Goal: Register for event/course

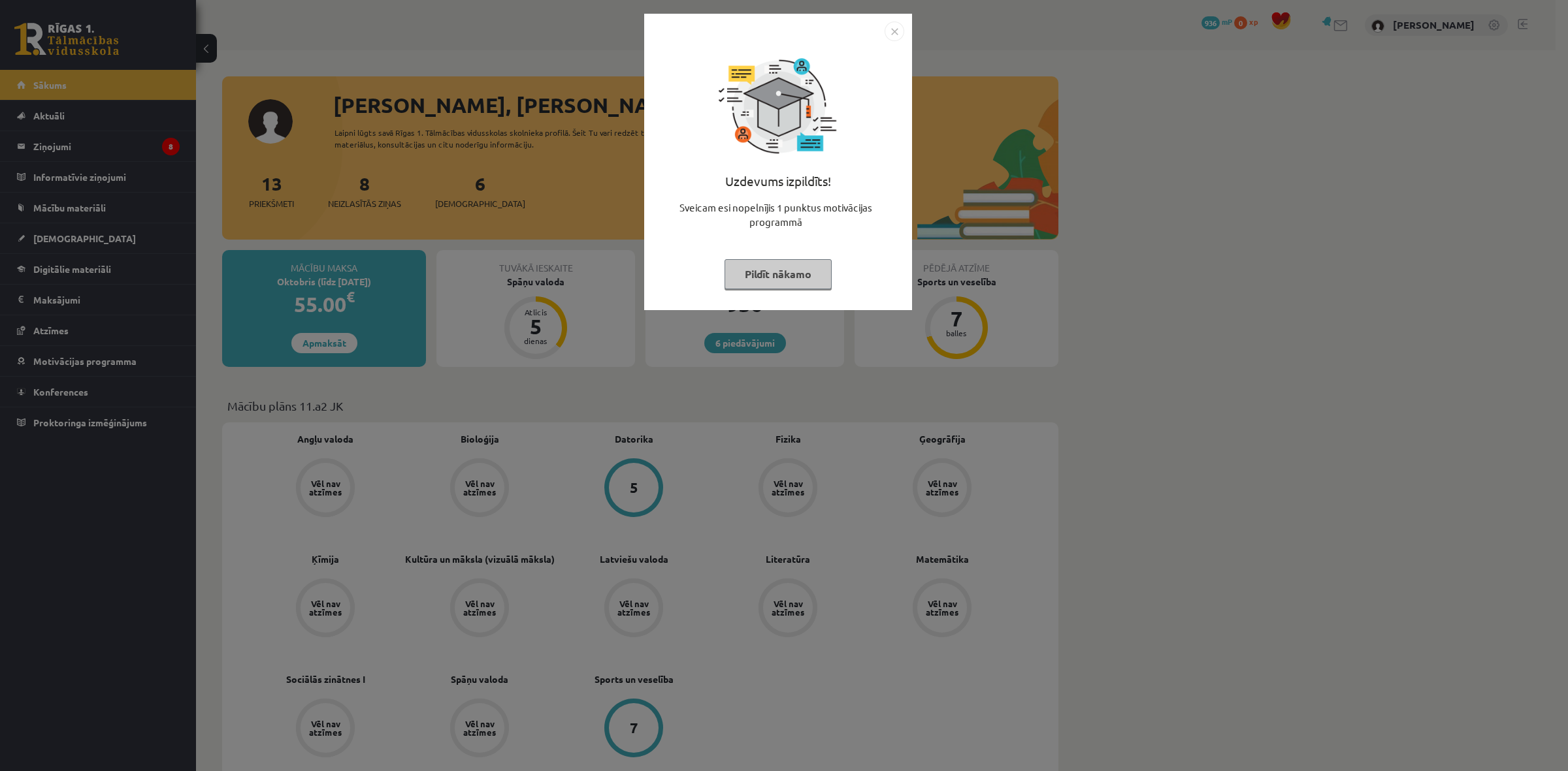
click at [757, 282] on button "Pildīt nākamo" at bounding box center [778, 274] width 107 height 30
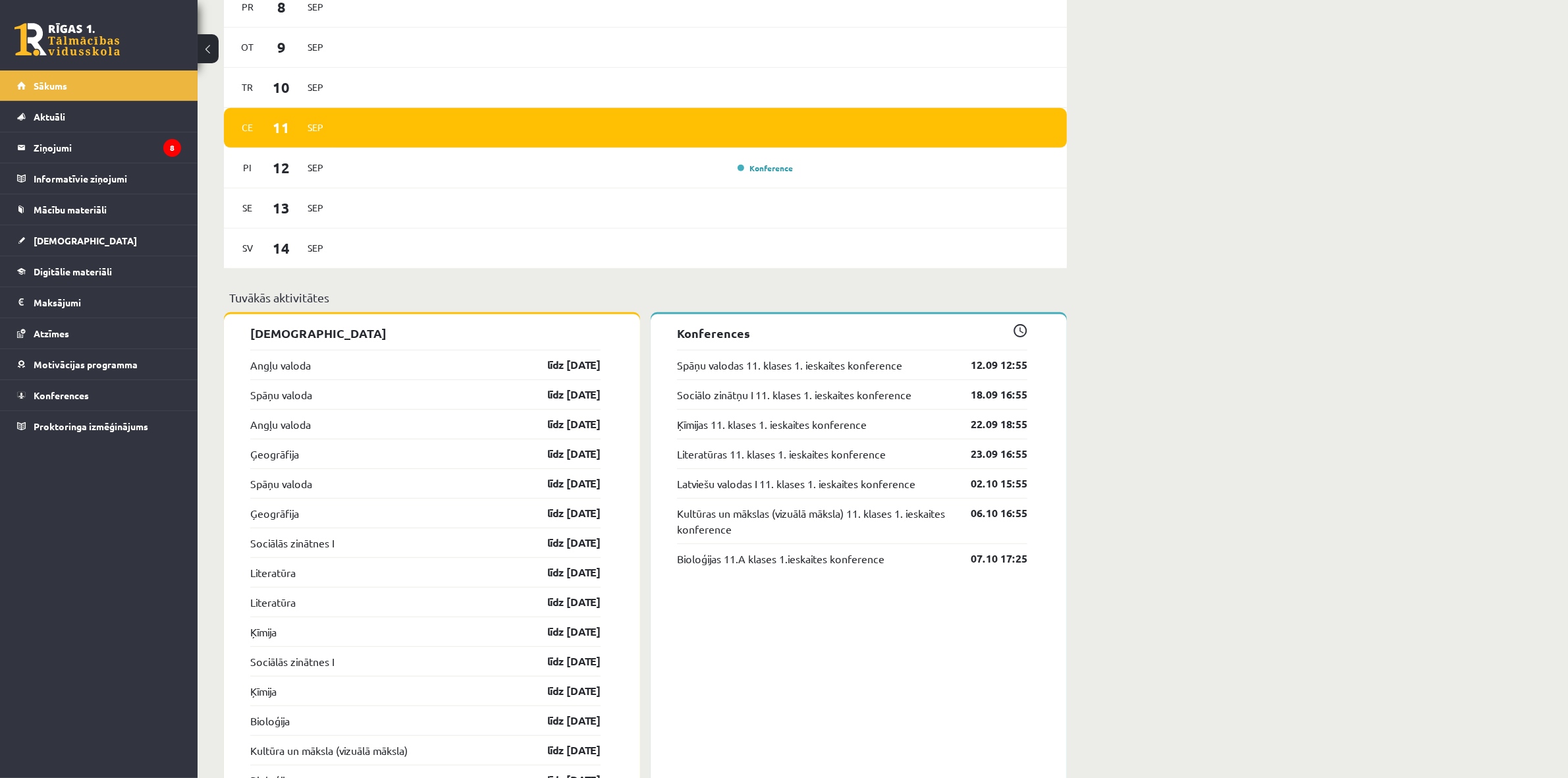
scroll to position [906, 0]
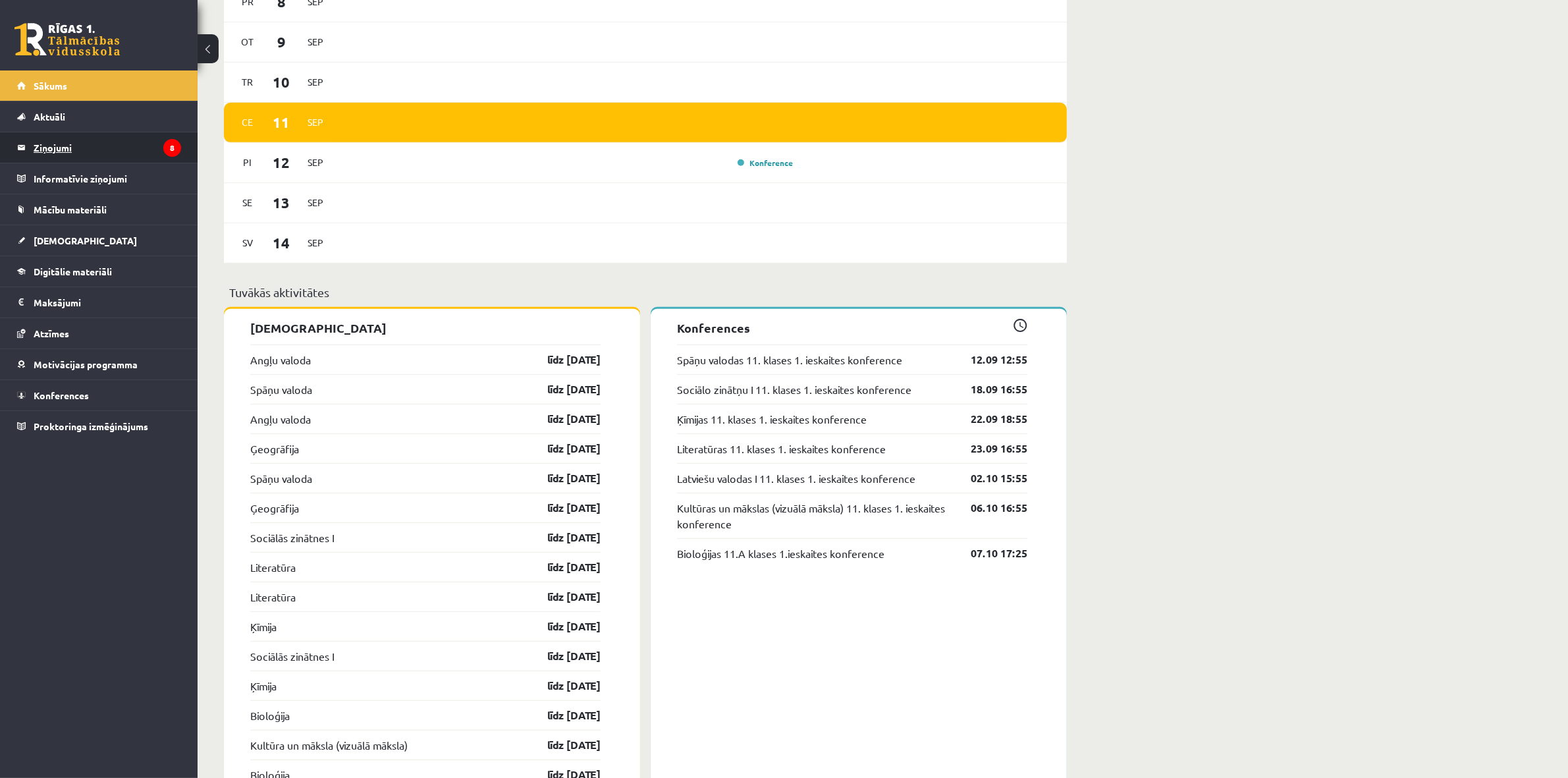
click at [176, 147] on icon "8" at bounding box center [172, 147] width 18 height 18
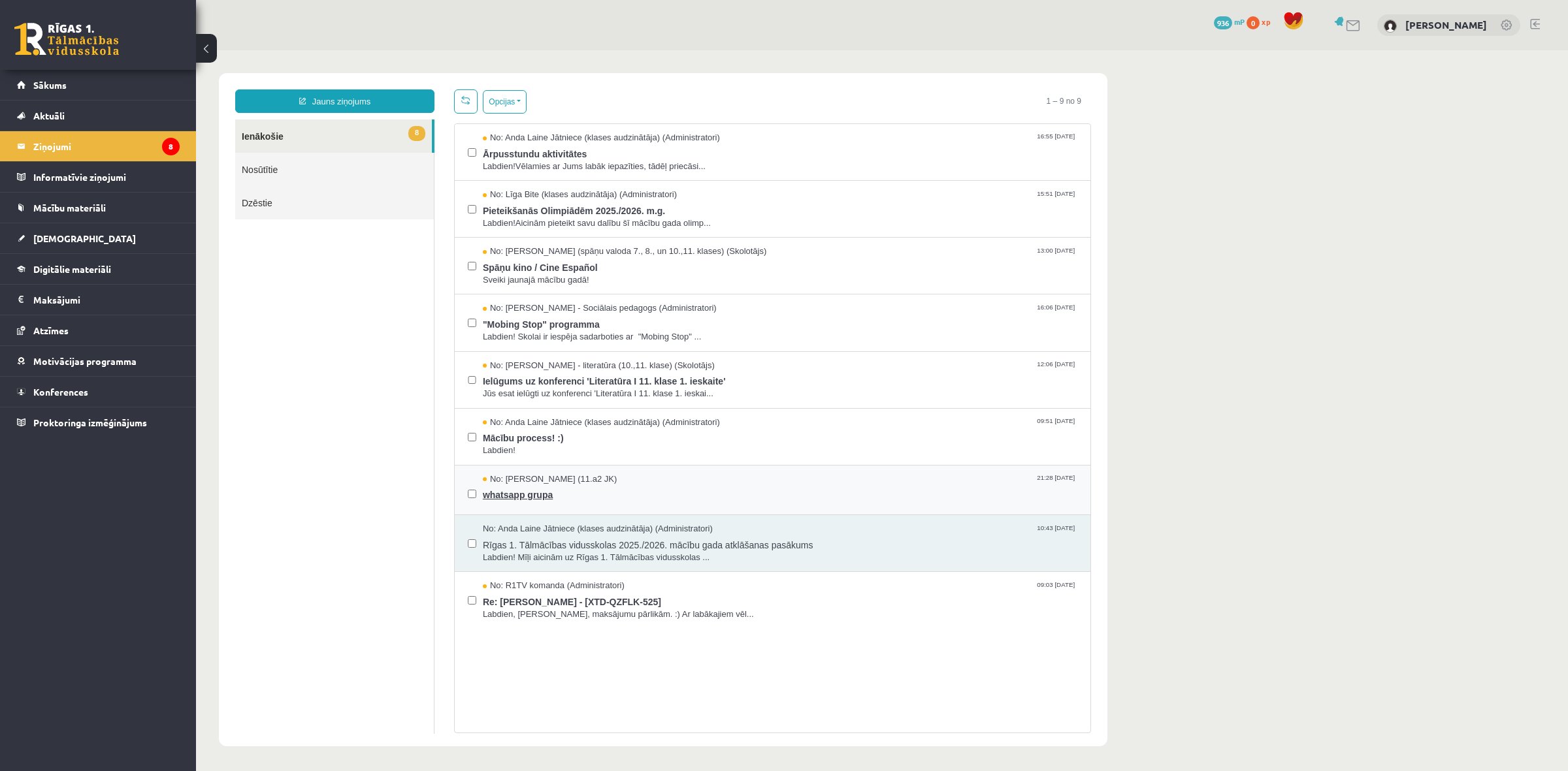
click at [689, 488] on span "whatsapp grupa" at bounding box center [780, 493] width 595 height 16
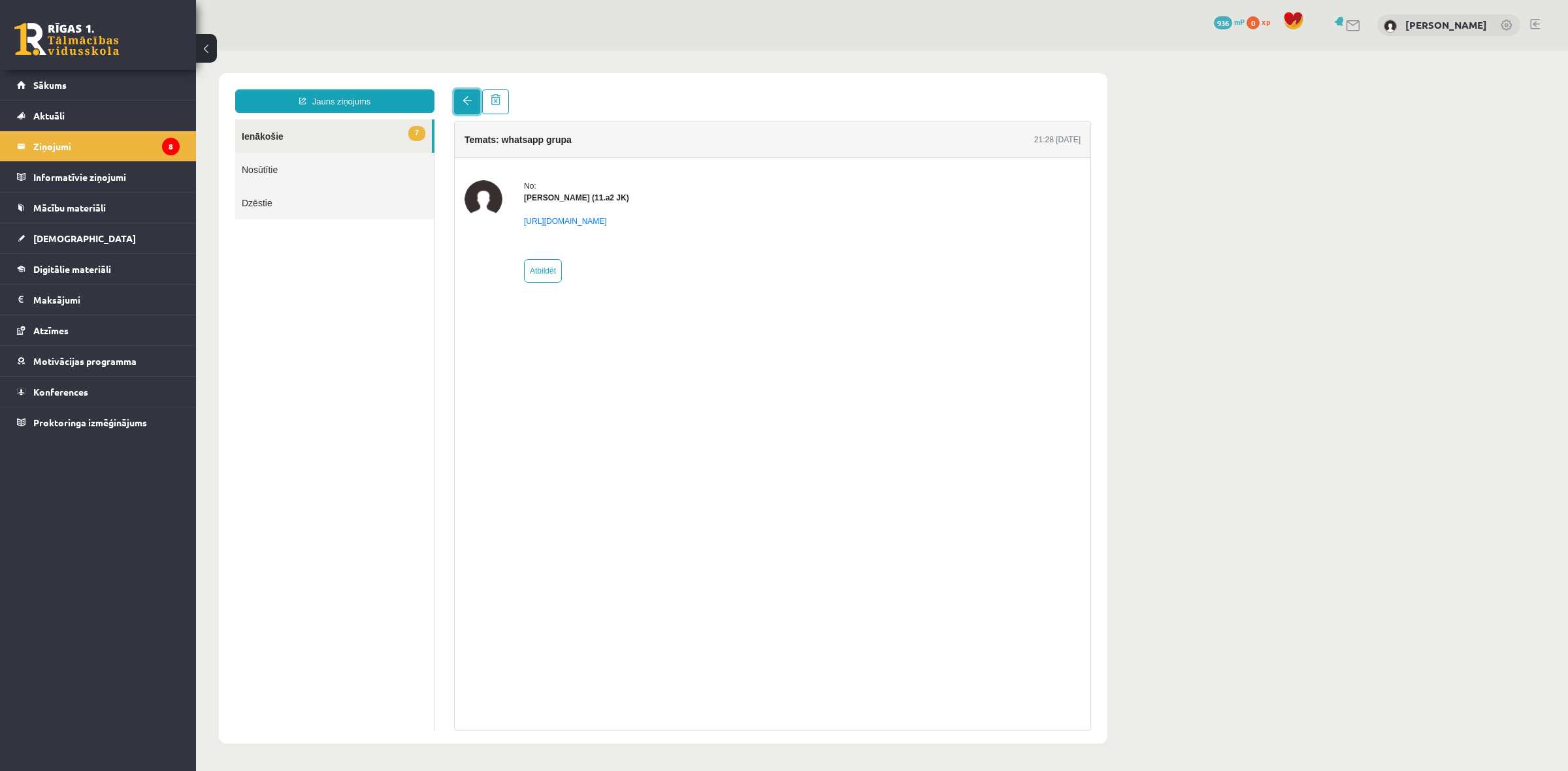
click at [459, 103] on link at bounding box center [467, 102] width 26 height 25
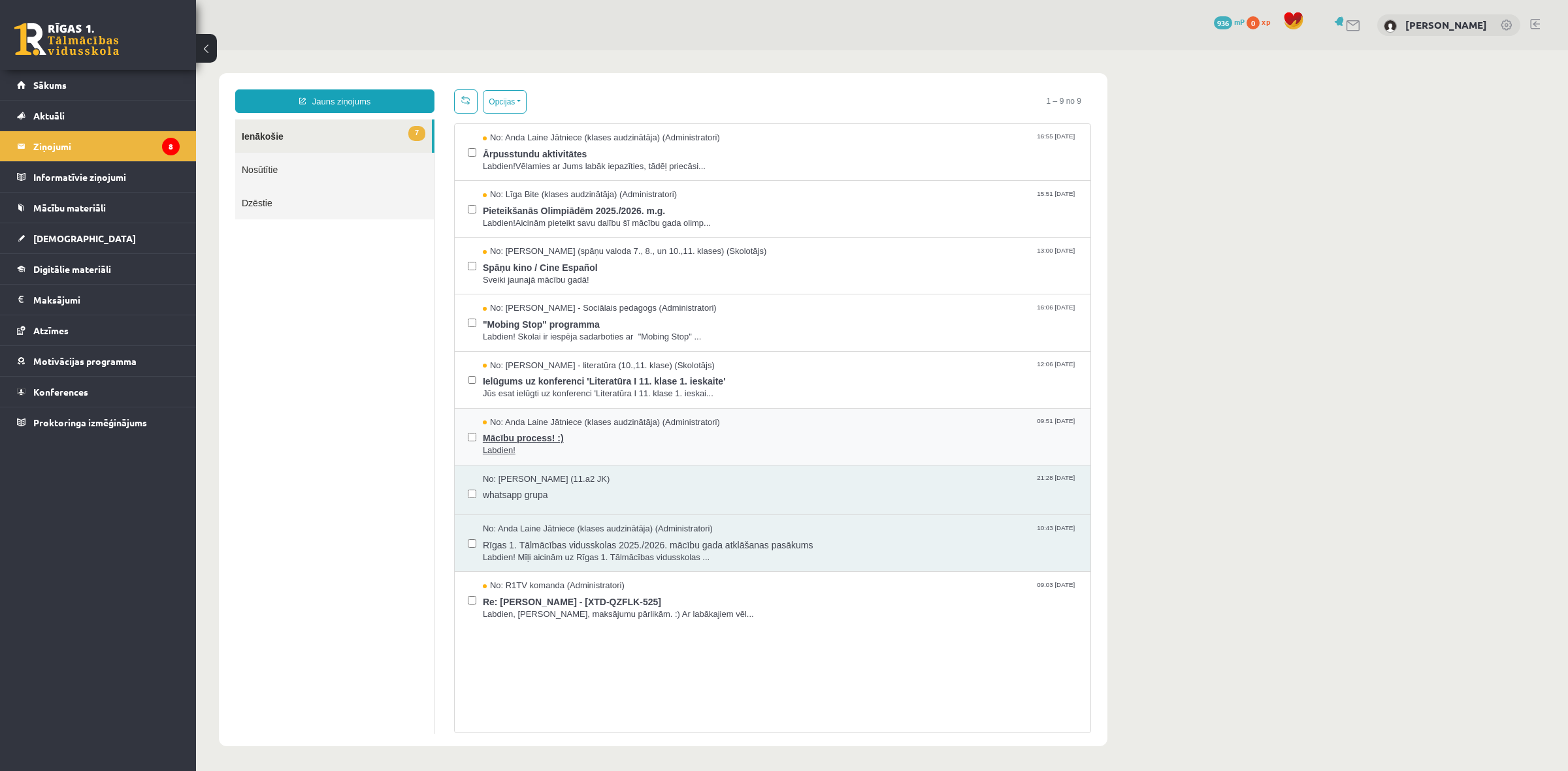
click at [713, 436] on span "Mācību process! :)" at bounding box center [780, 436] width 595 height 16
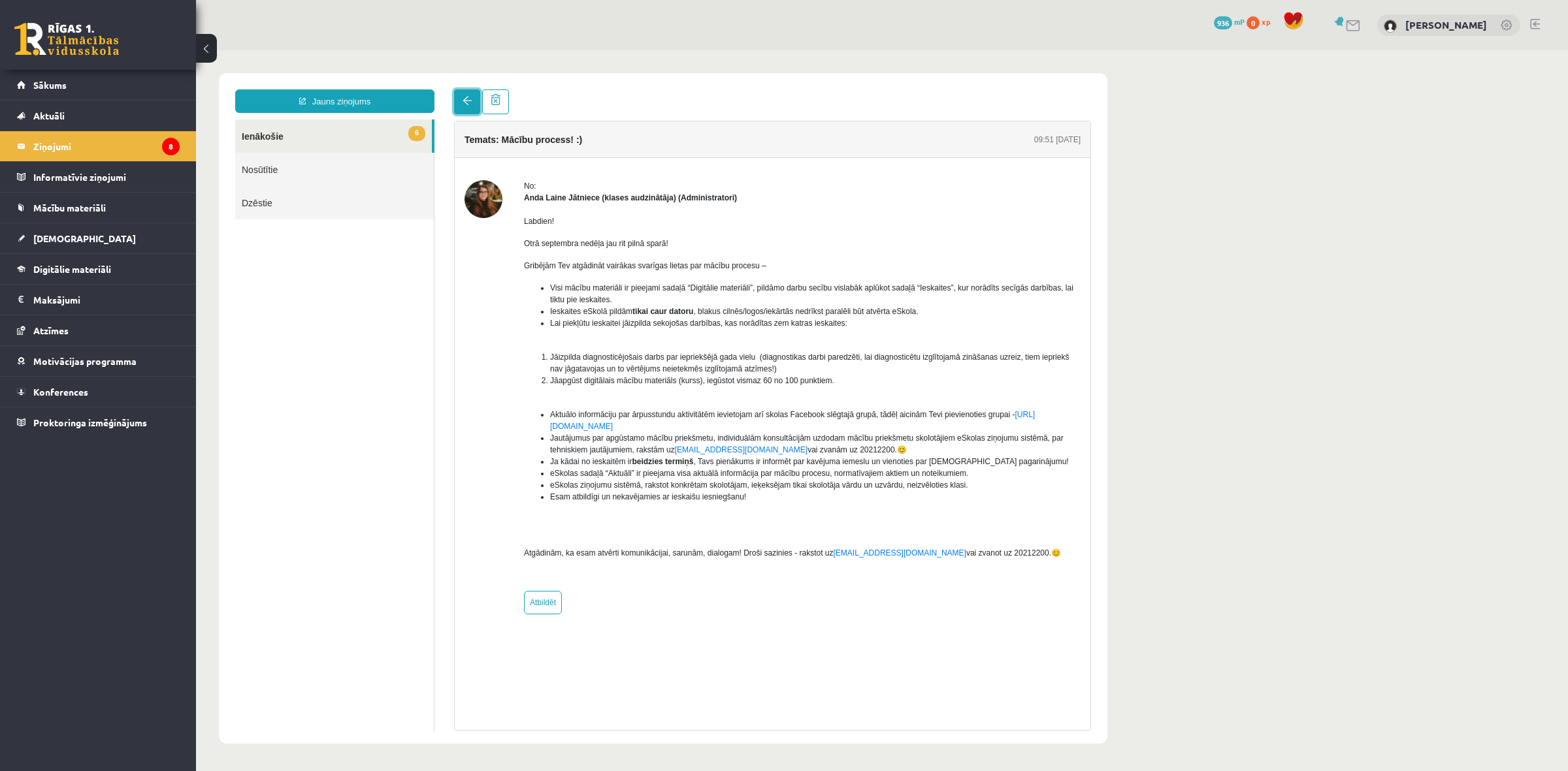
click at [467, 109] on link at bounding box center [467, 102] width 26 height 25
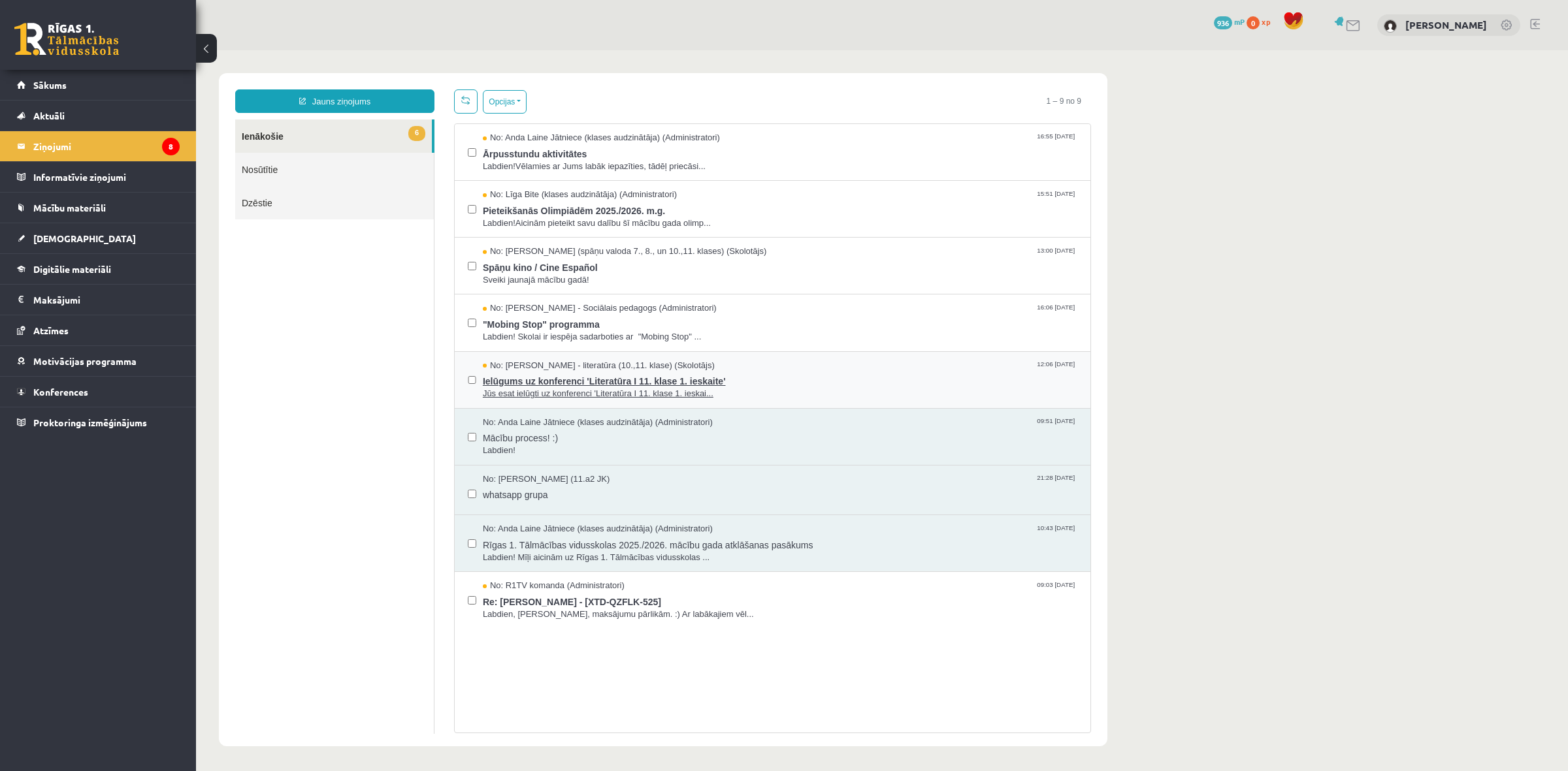
click at [784, 383] on span "Ielūgums uz konferenci 'Literatūra I 11. klase 1. ieskaite'" at bounding box center [780, 379] width 595 height 16
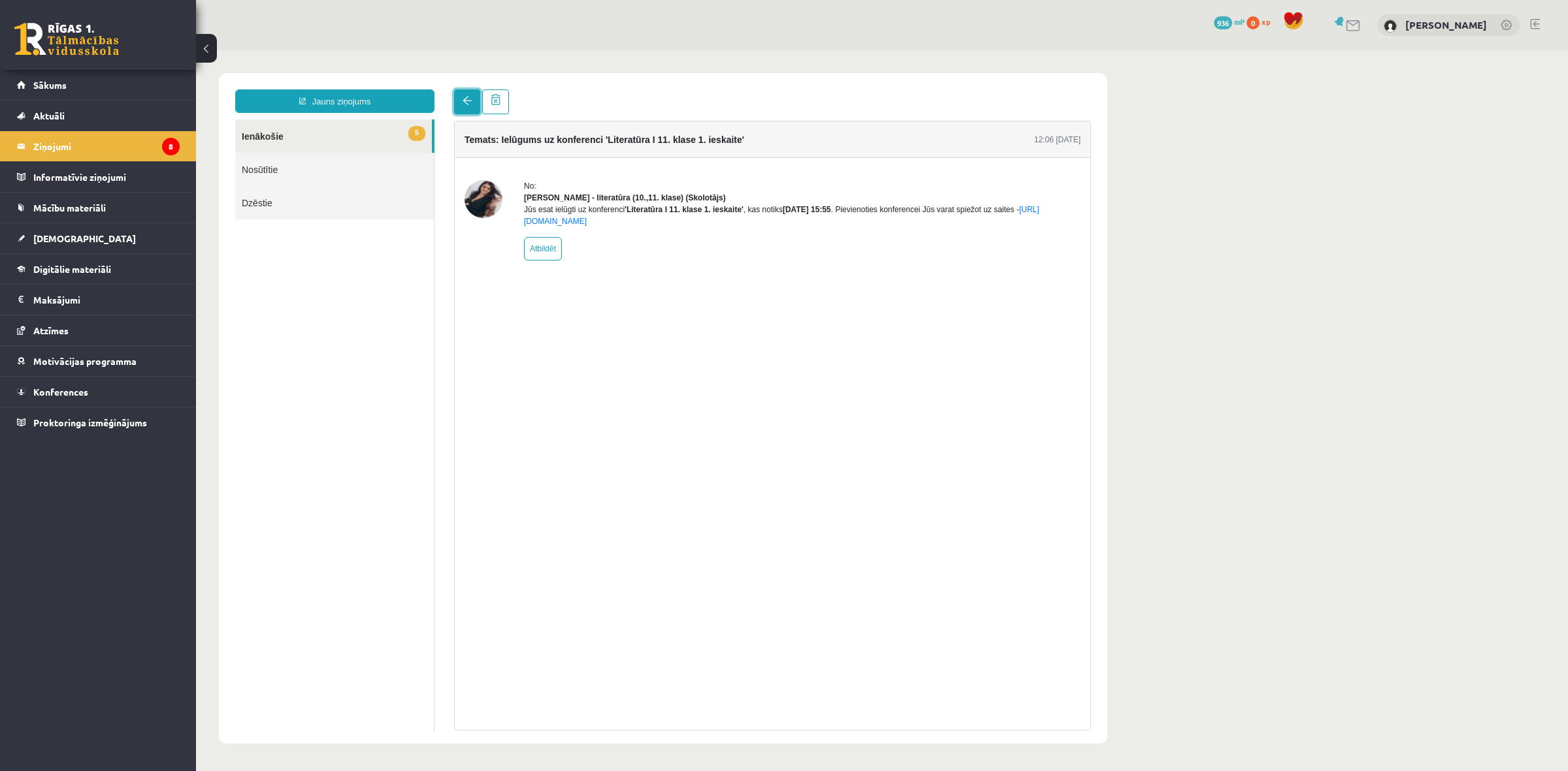
click at [459, 99] on link at bounding box center [467, 102] width 26 height 25
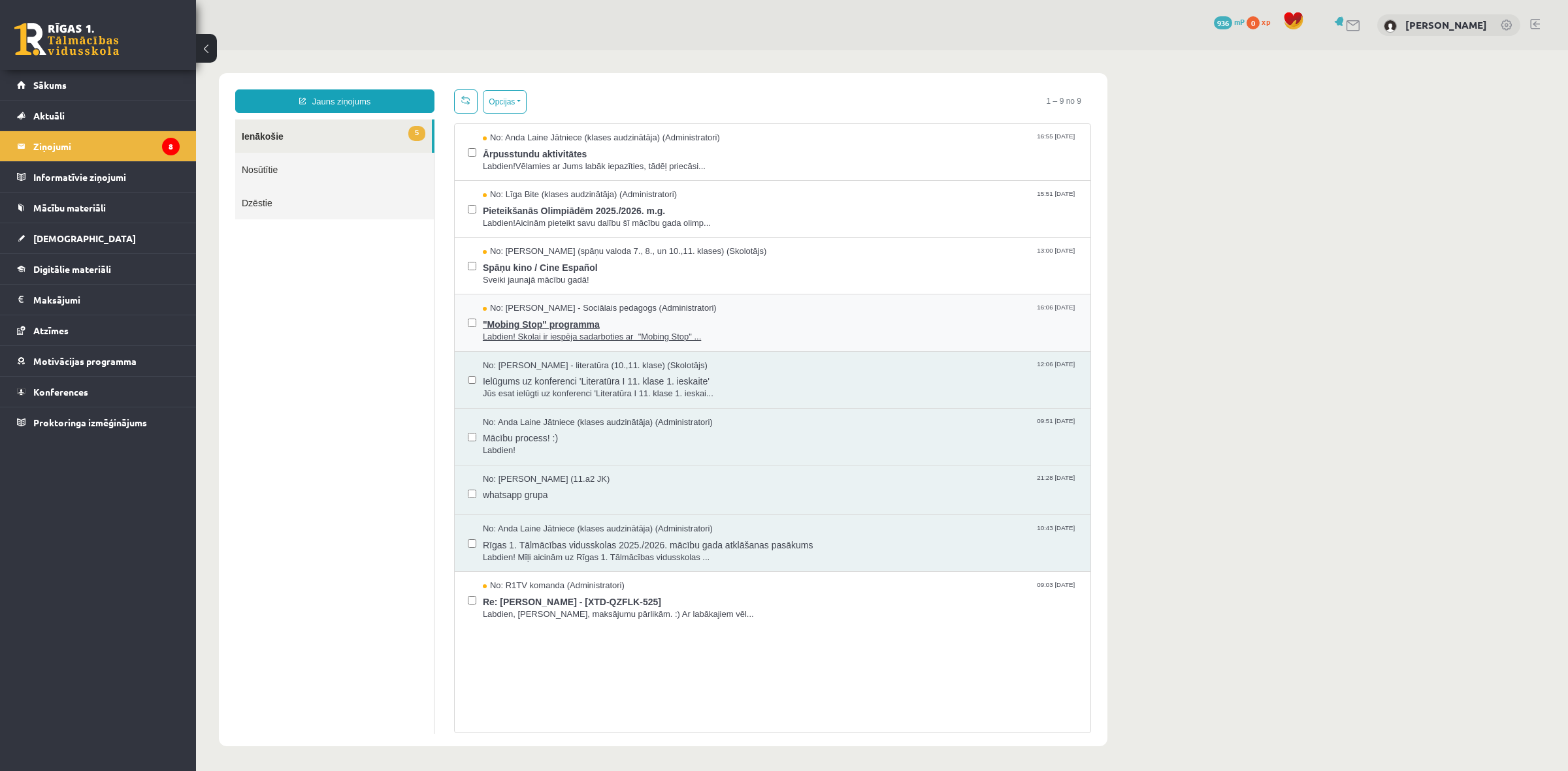
click at [850, 330] on span ""Mobing Stop" programma" at bounding box center [780, 323] width 595 height 16
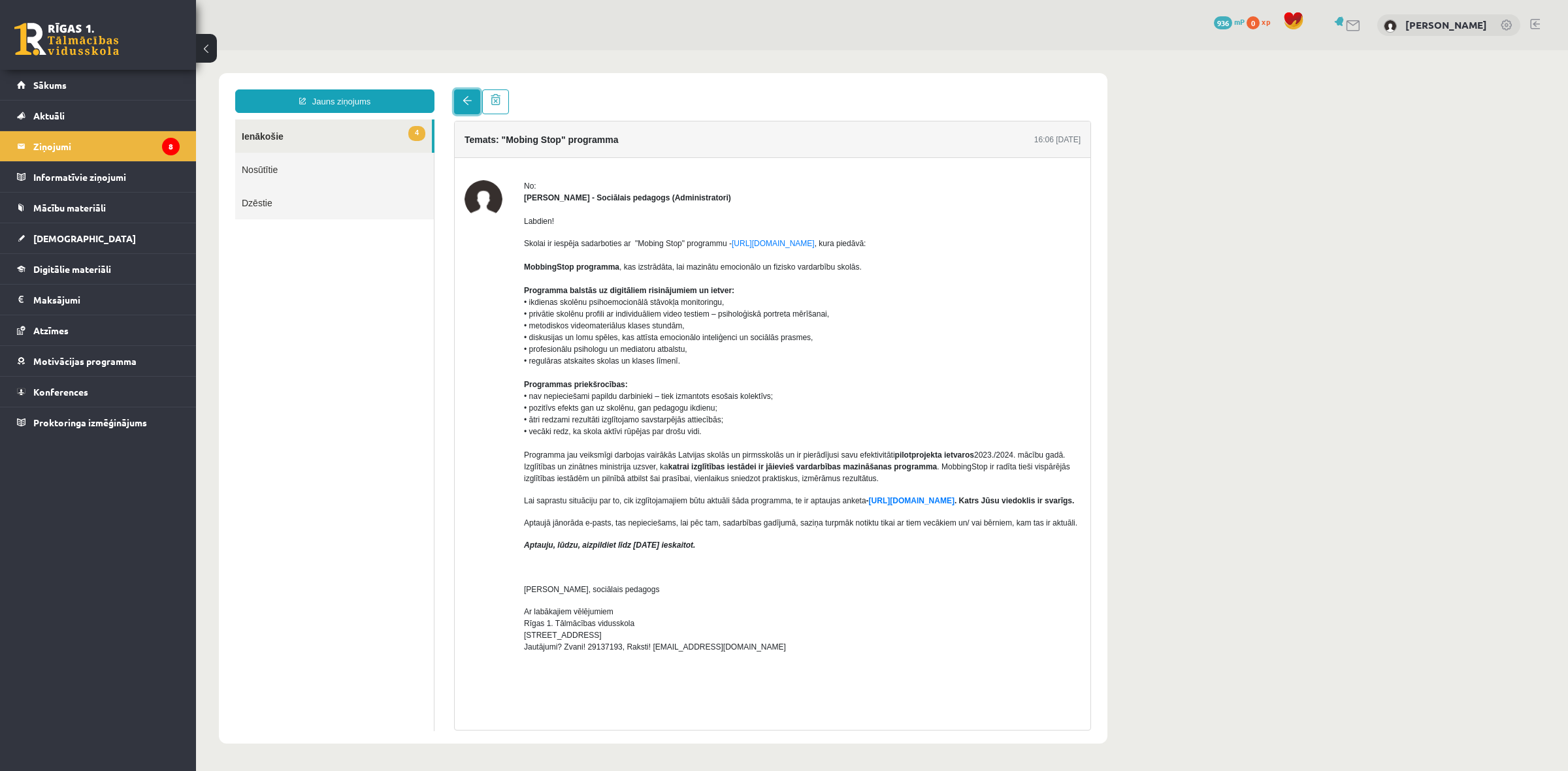
click at [474, 112] on link at bounding box center [467, 102] width 26 height 25
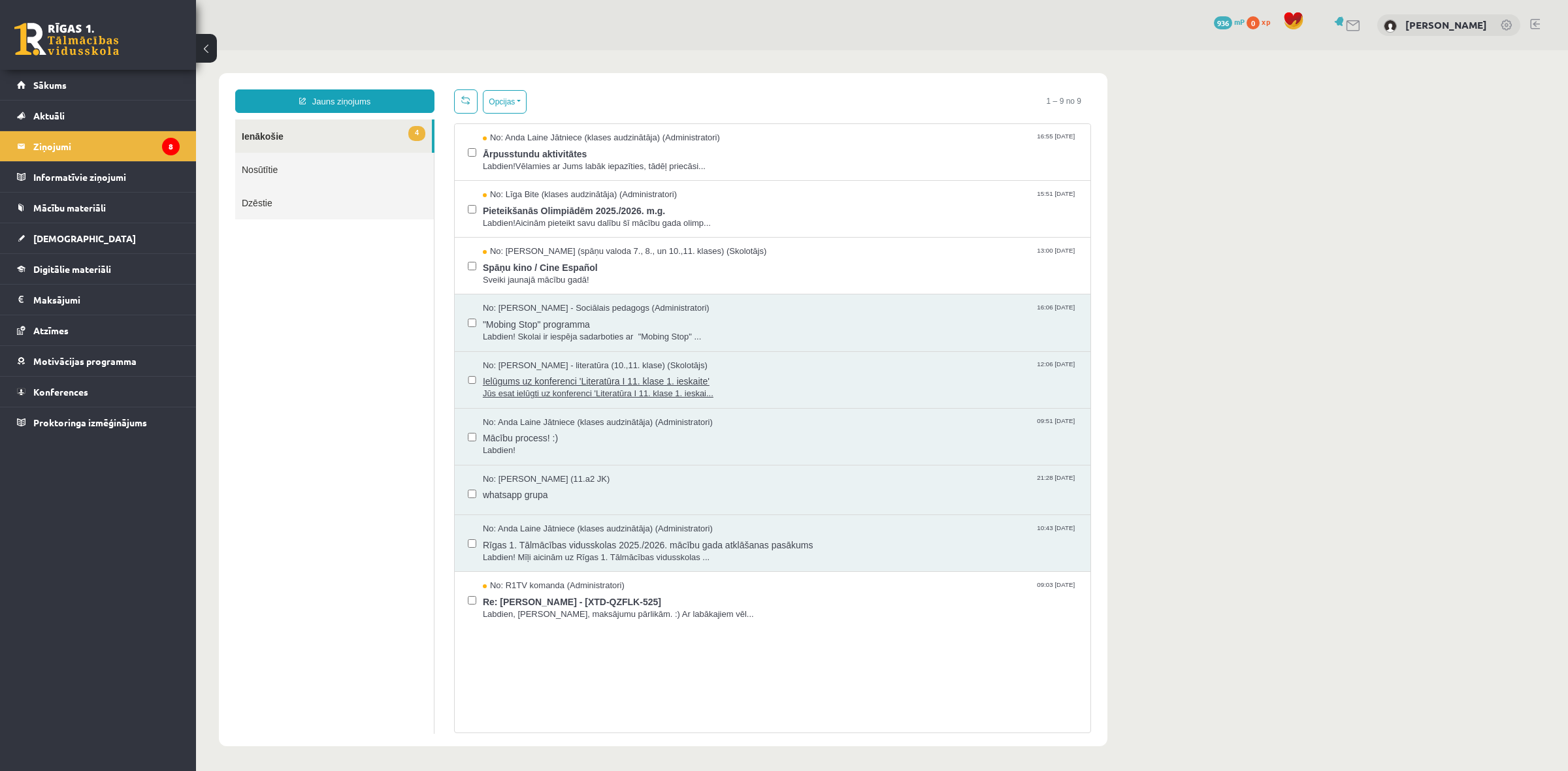
click at [736, 389] on span "Jūs esat ielūgti uz konferenci 'Literatūra I 11. klase 1. ieskai..." at bounding box center [780, 394] width 595 height 13
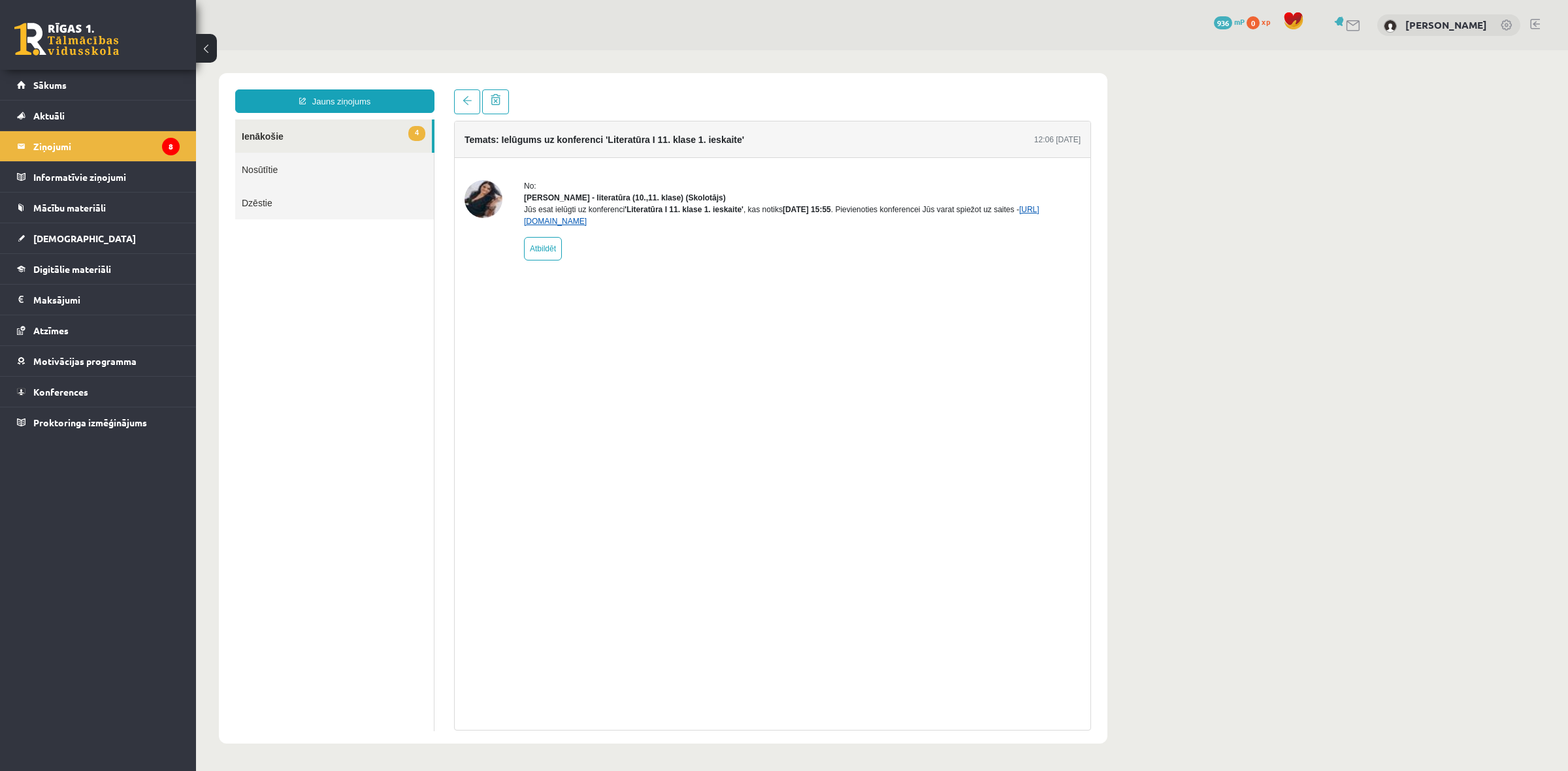
click at [627, 226] on link "[URL][DOMAIN_NAME]" at bounding box center [782, 216] width 516 height 21
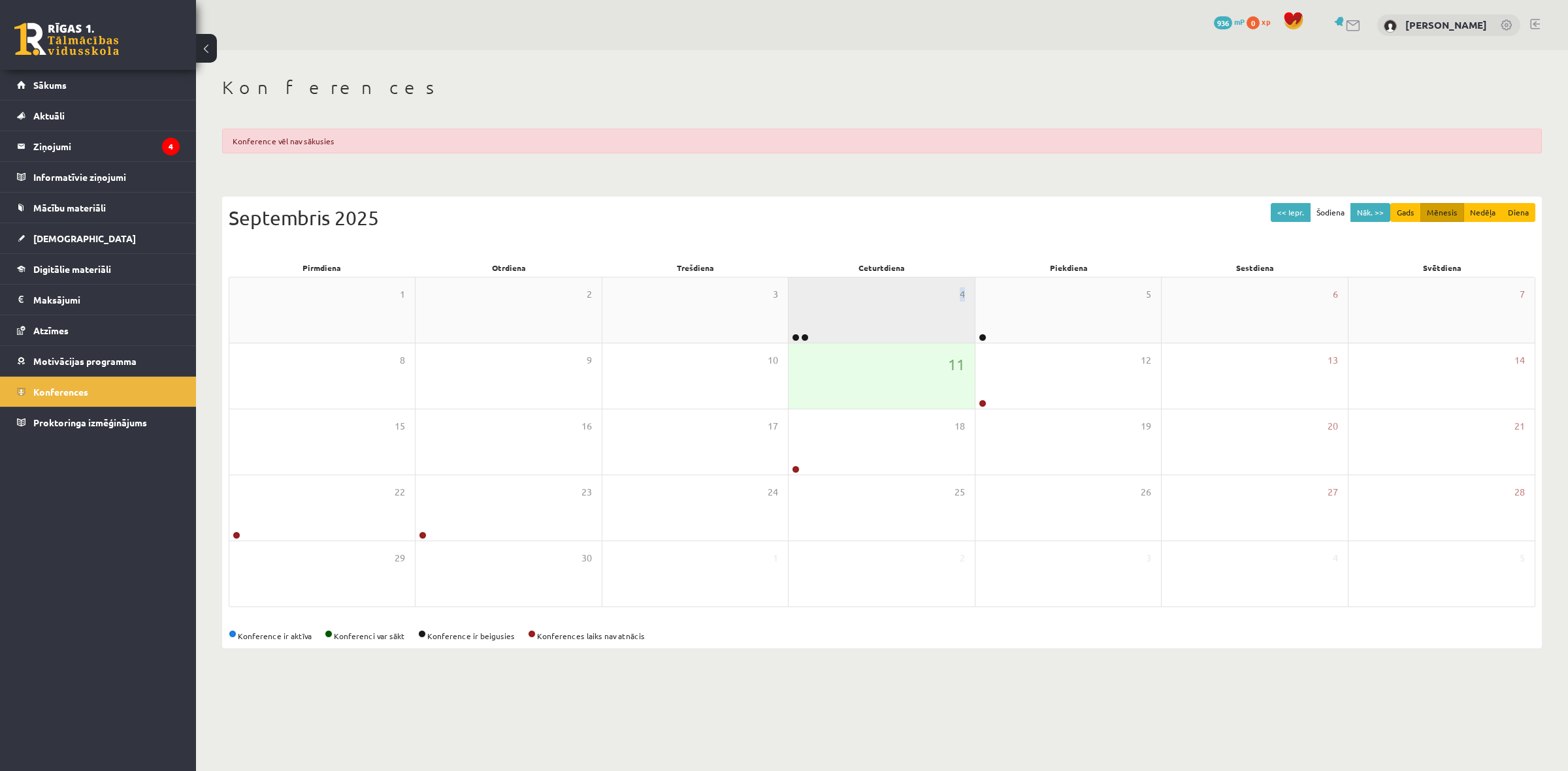
drag, startPoint x: 985, startPoint y: 338, endPoint x: 806, endPoint y: 335, distance: 179.0
click at [806, 335] on div "4" at bounding box center [880, 309] width 185 height 65
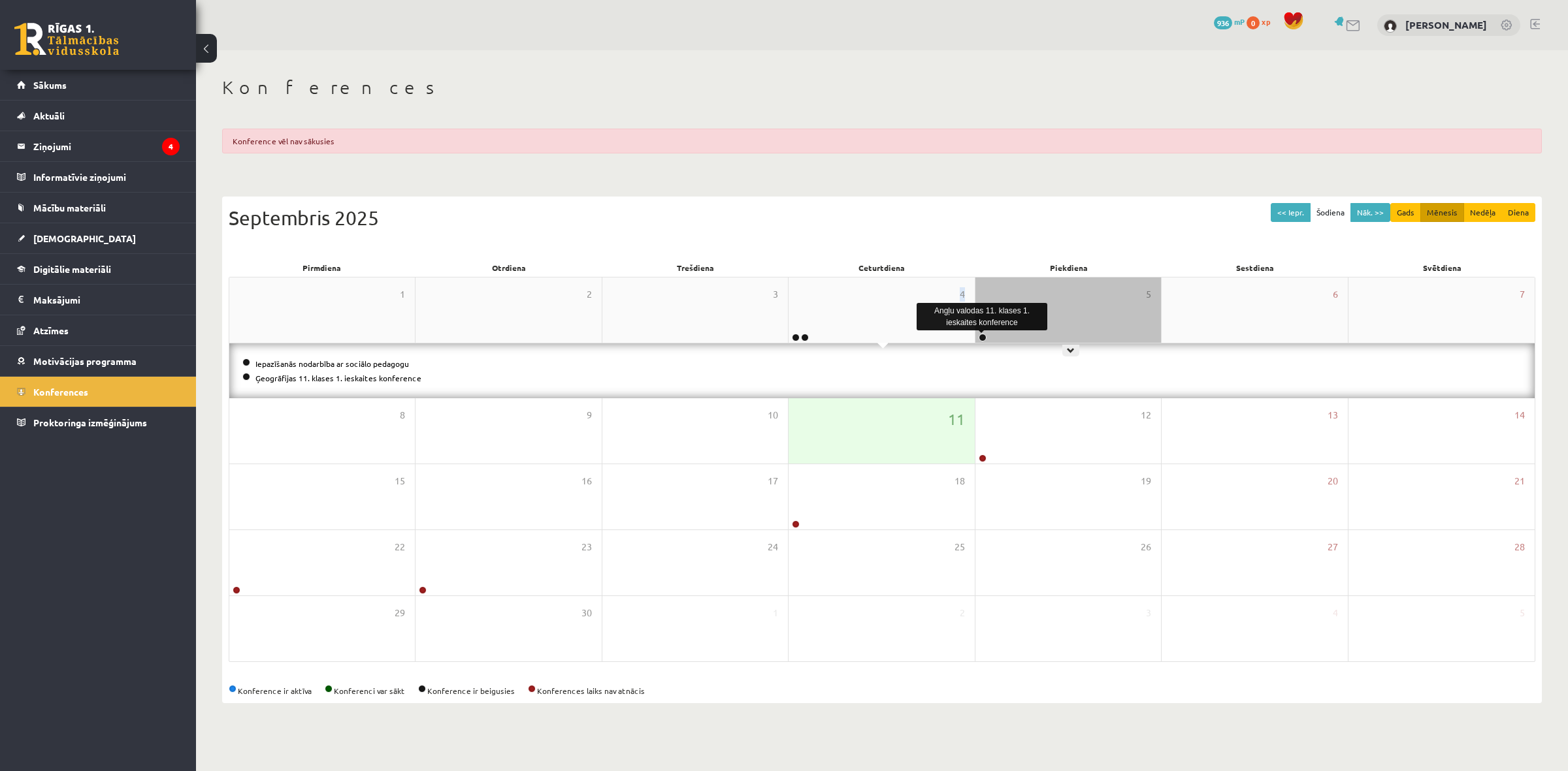
click at [978, 335] on link at bounding box center [982, 337] width 8 height 8
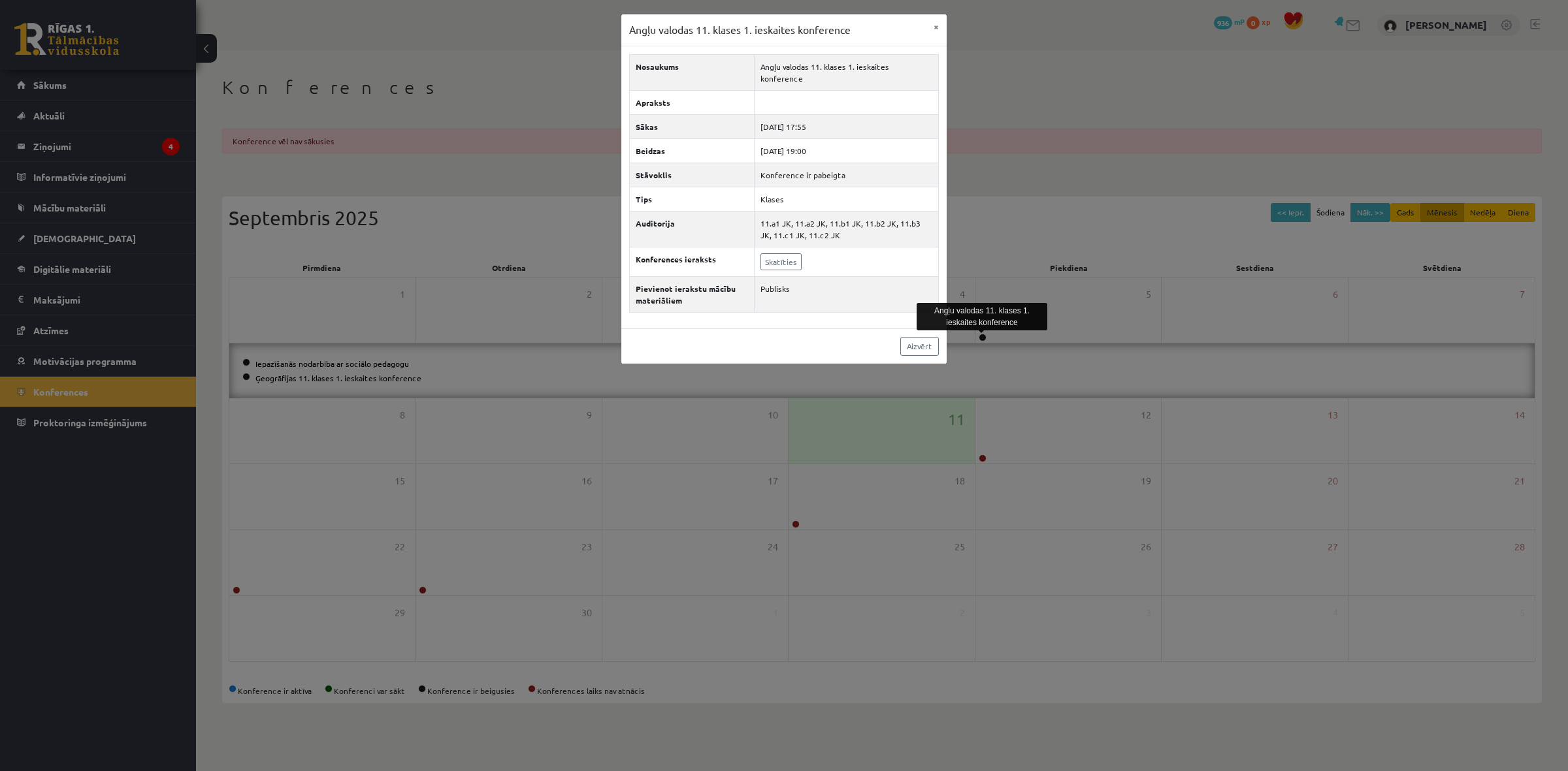
click at [974, 337] on div "Angļu valodas 11. klases 1. ieskaites konference × Nosaukums Angļu valodas 11. …" at bounding box center [784, 386] width 1568 height 771
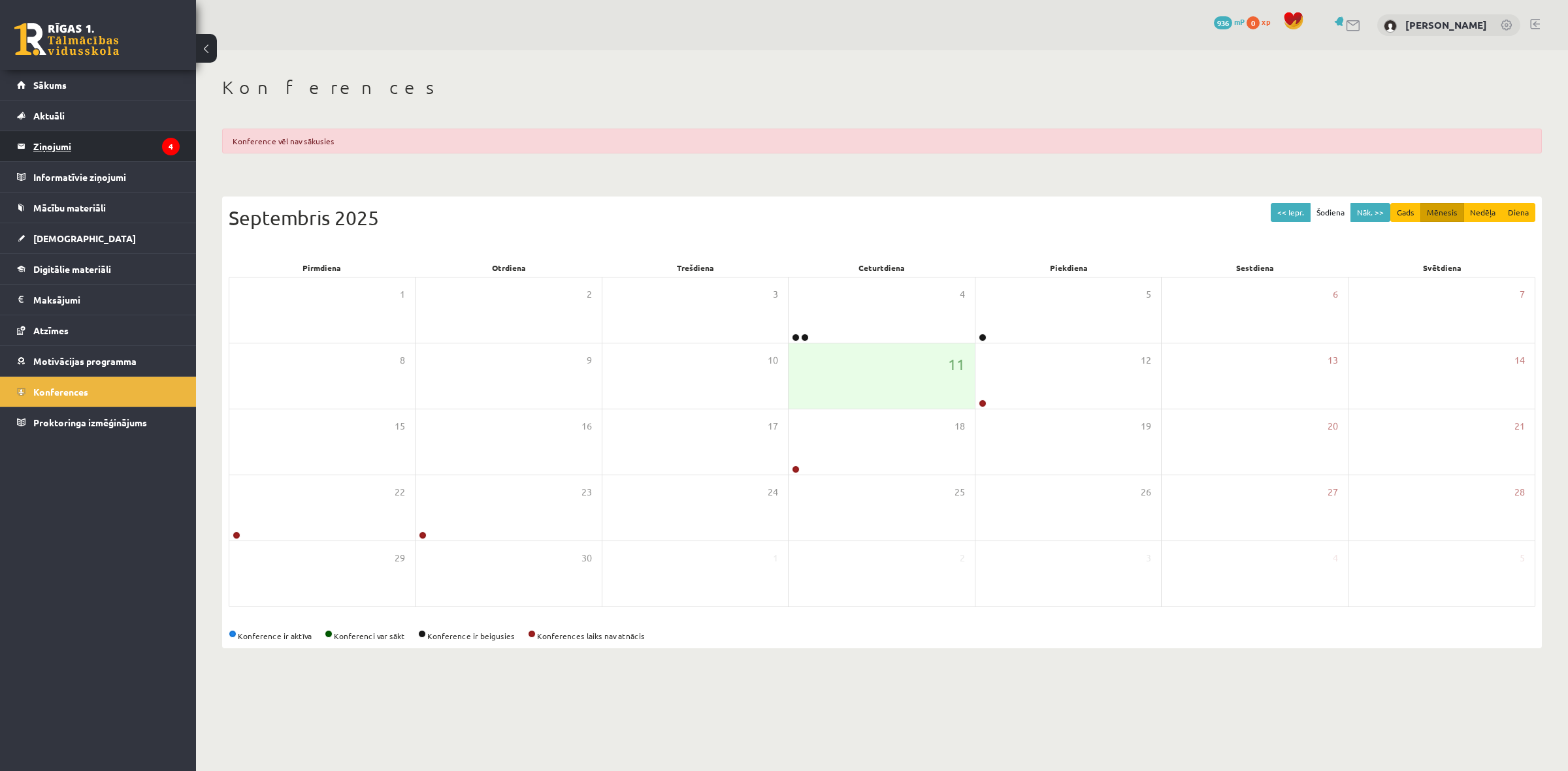
click at [166, 147] on icon "4" at bounding box center [170, 146] width 17 height 17
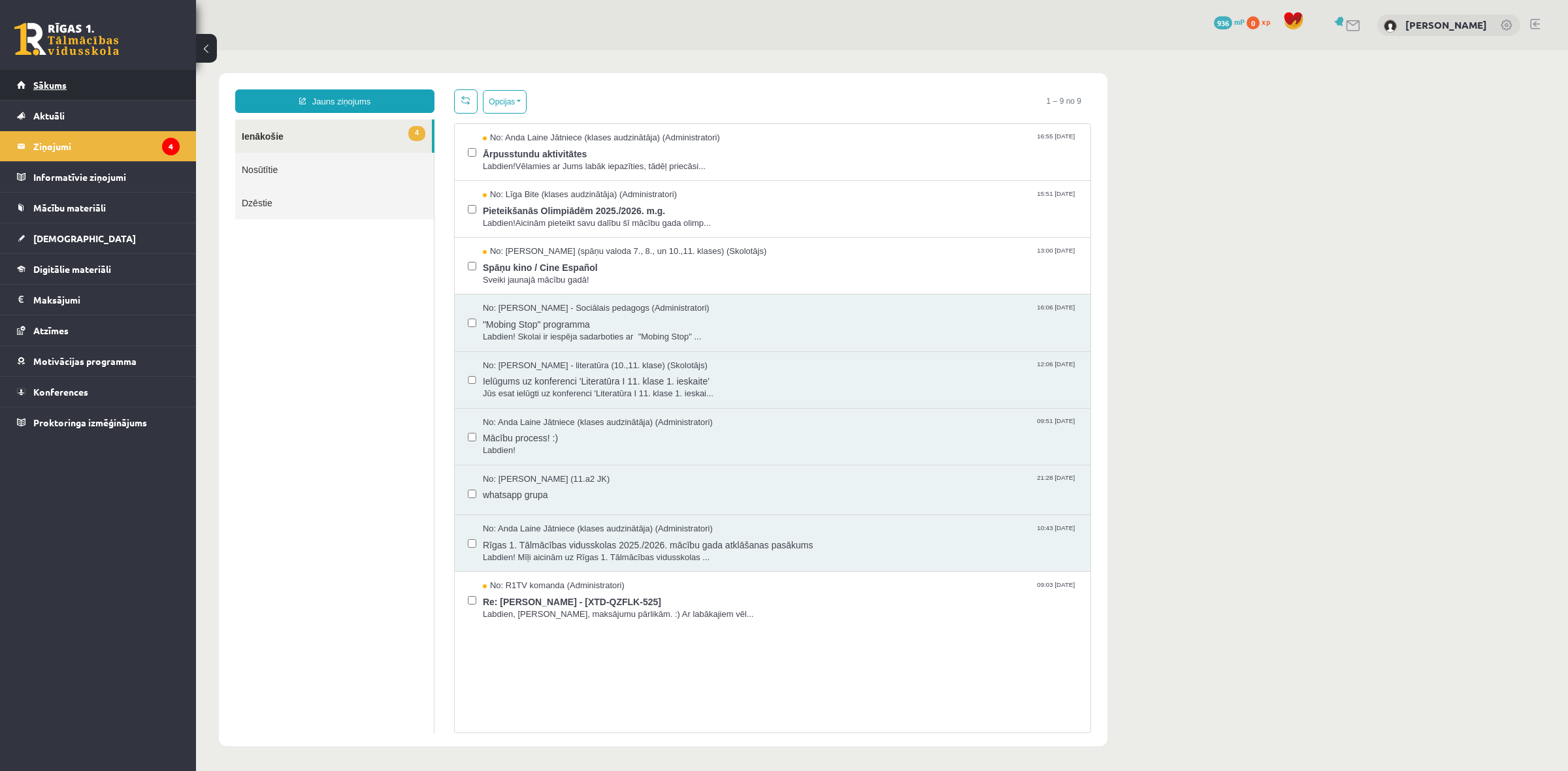
click at [165, 84] on link "Sākums" at bounding box center [98, 85] width 163 height 30
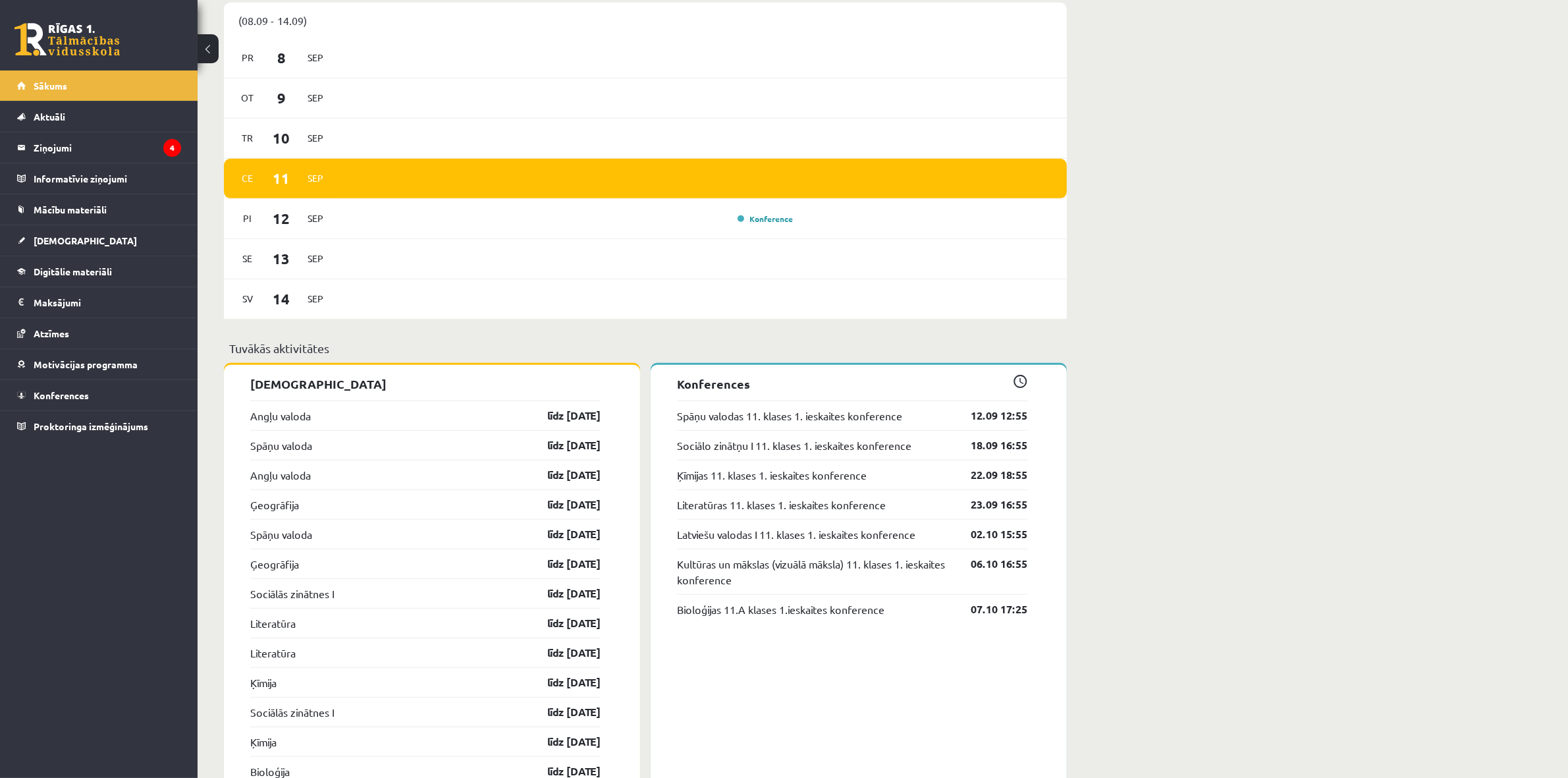
scroll to position [906, 0]
